Goal: Find specific page/section: Find specific page/section

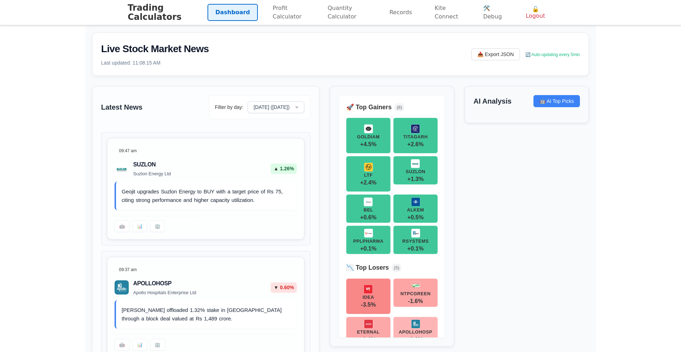
select select "[DATE]"
click at [267, 15] on link "Profit Calculator" at bounding box center [289, 13] width 48 height 26
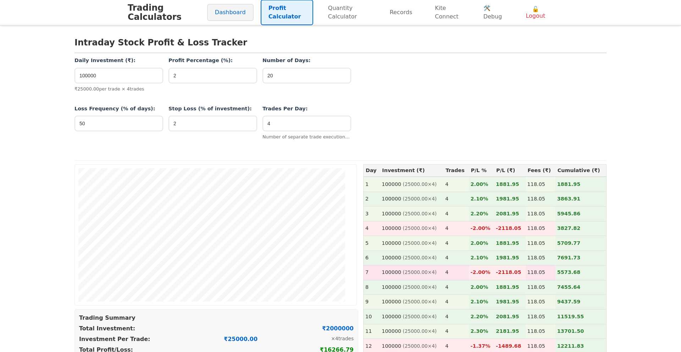
click at [226, 13] on link "Dashboard" at bounding box center [230, 12] width 46 height 17
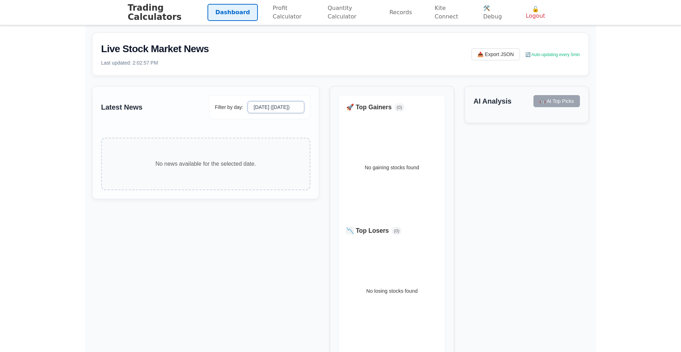
click at [268, 108] on select "[DATE] ([DATE]) [DATE] [DATE]" at bounding box center [275, 107] width 57 height 12
click at [248, 101] on select "[DATE] ([DATE]) [DATE] [DATE]" at bounding box center [275, 107] width 57 height 12
click at [270, 107] on select "[DATE] ([DATE]) [DATE] [DATE]" at bounding box center [275, 107] width 57 height 12
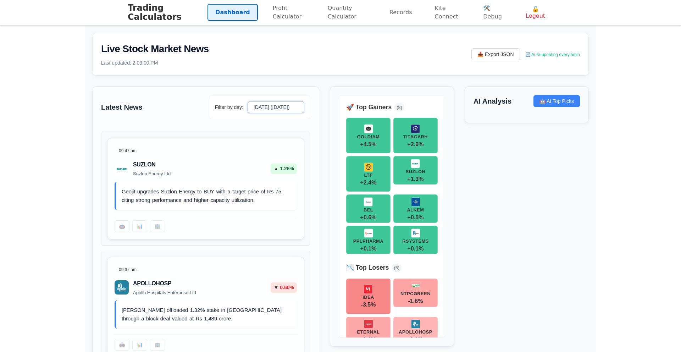
select select "[DATE]"
click at [248, 101] on select "[DATE] ([DATE]) [DATE] [DATE]" at bounding box center [275, 107] width 57 height 12
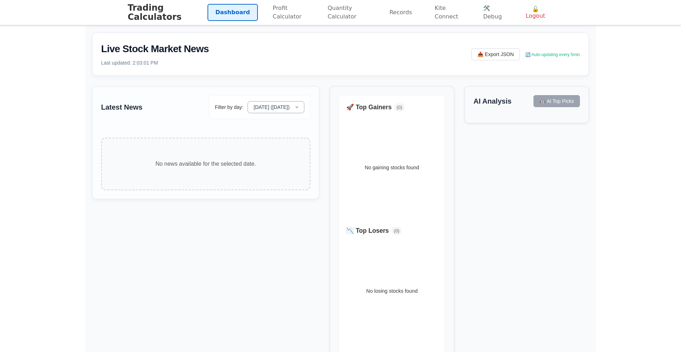
drag, startPoint x: 271, startPoint y: 115, endPoint x: 271, endPoint y: 110, distance: 5.7
click at [271, 115] on div "Filter by day: [DATE] ([DATE]) [DATE] [DATE]" at bounding box center [259, 107] width 101 height 24
click at [271, 109] on select "[DATE] ([DATE]) [DATE] [DATE]" at bounding box center [275, 107] width 57 height 12
click at [306, 94] on div "Latest News Filter by day: [DATE] ([DATE]) [DATE] [DATE] No news available for …" at bounding box center [205, 142] width 227 height 113
click at [274, 113] on div "Filter by day: [DATE] ([DATE]) [DATE] [DATE]" at bounding box center [259, 107] width 101 height 24
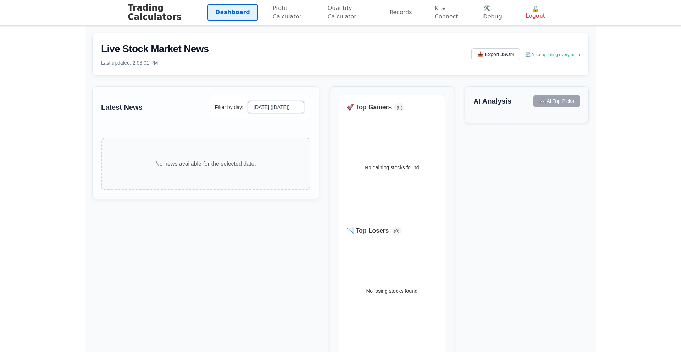
click at [275, 105] on select "[DATE] ([DATE]) [DATE] [DATE]" at bounding box center [275, 107] width 57 height 12
click at [248, 101] on select "[DATE] ([DATE]) [DATE] [DATE]" at bounding box center [275, 107] width 57 height 12
